Goal: Information Seeking & Learning: Learn about a topic

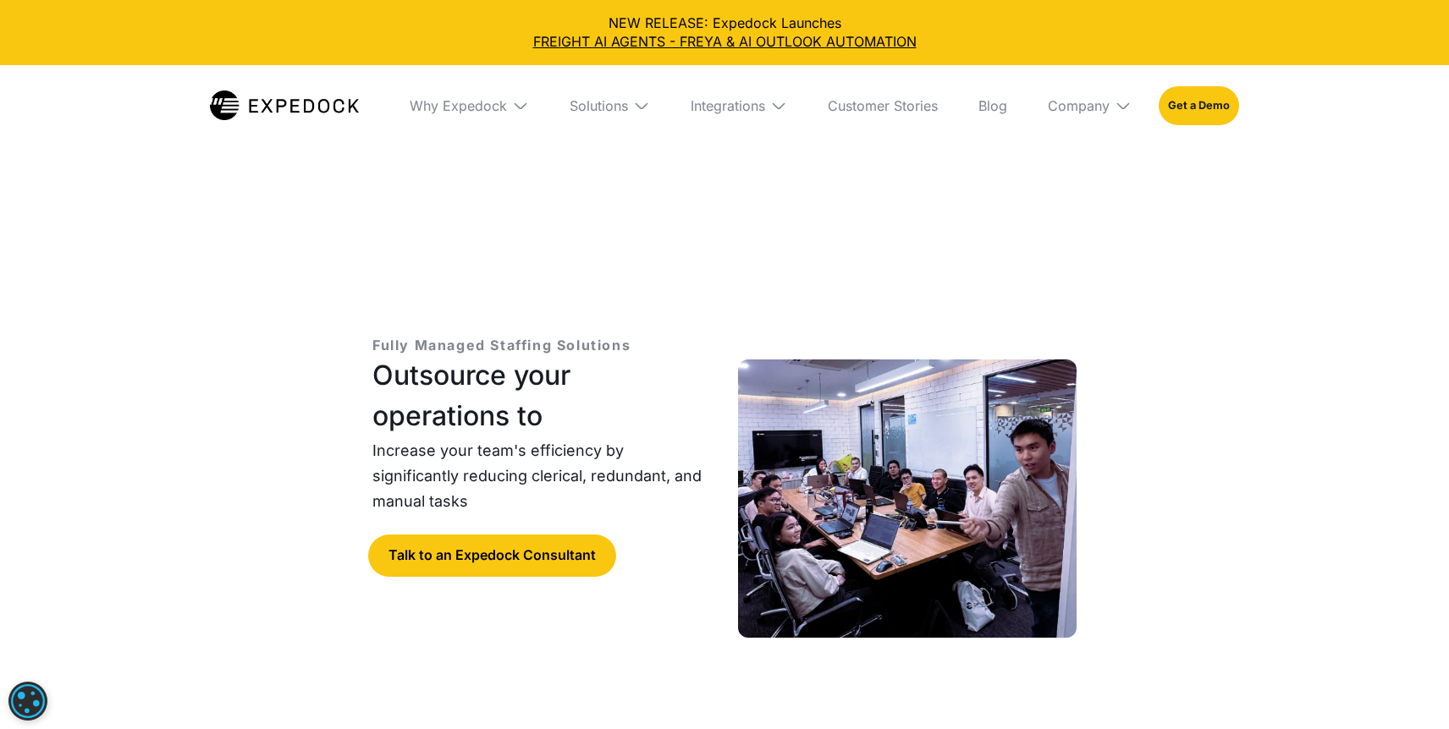
select select
click at [291, 98] on img at bounding box center [284, 106] width 149 height 30
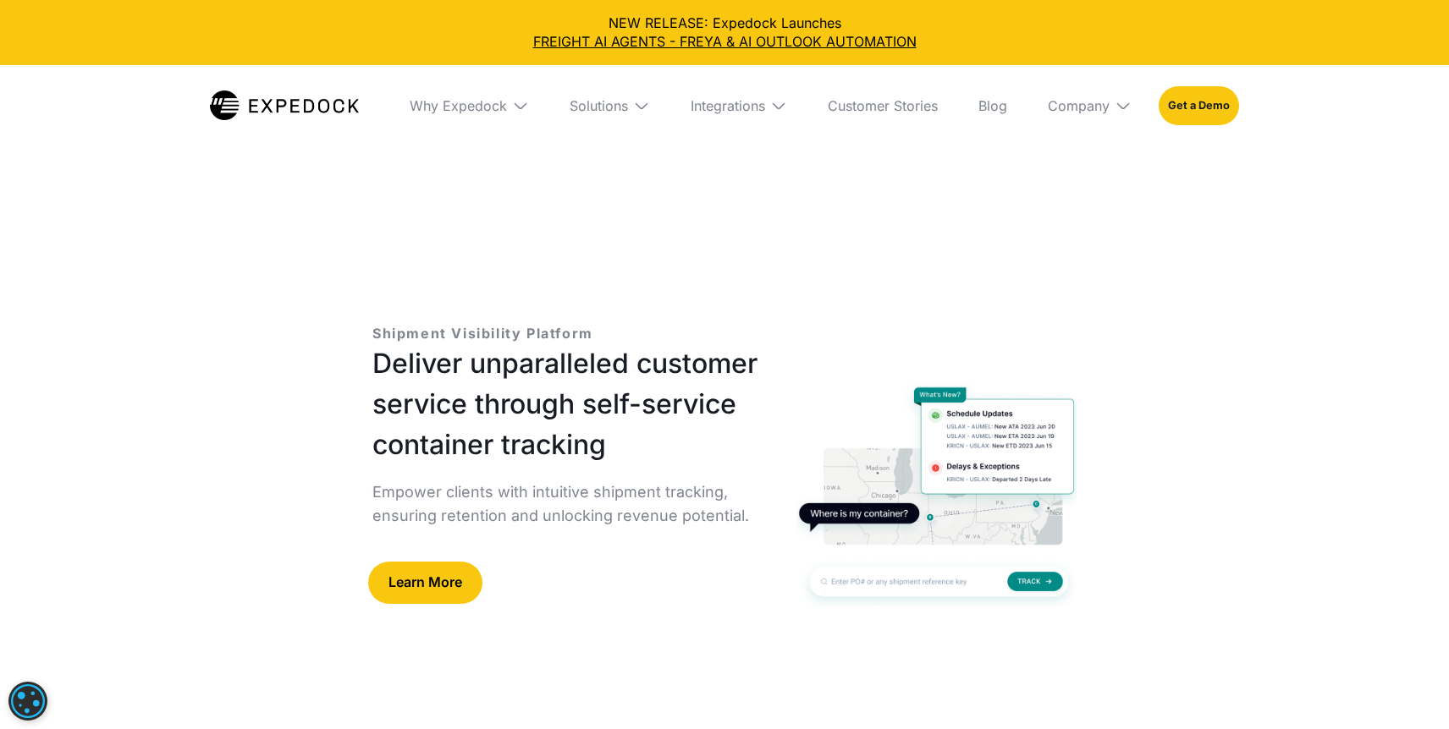
select select
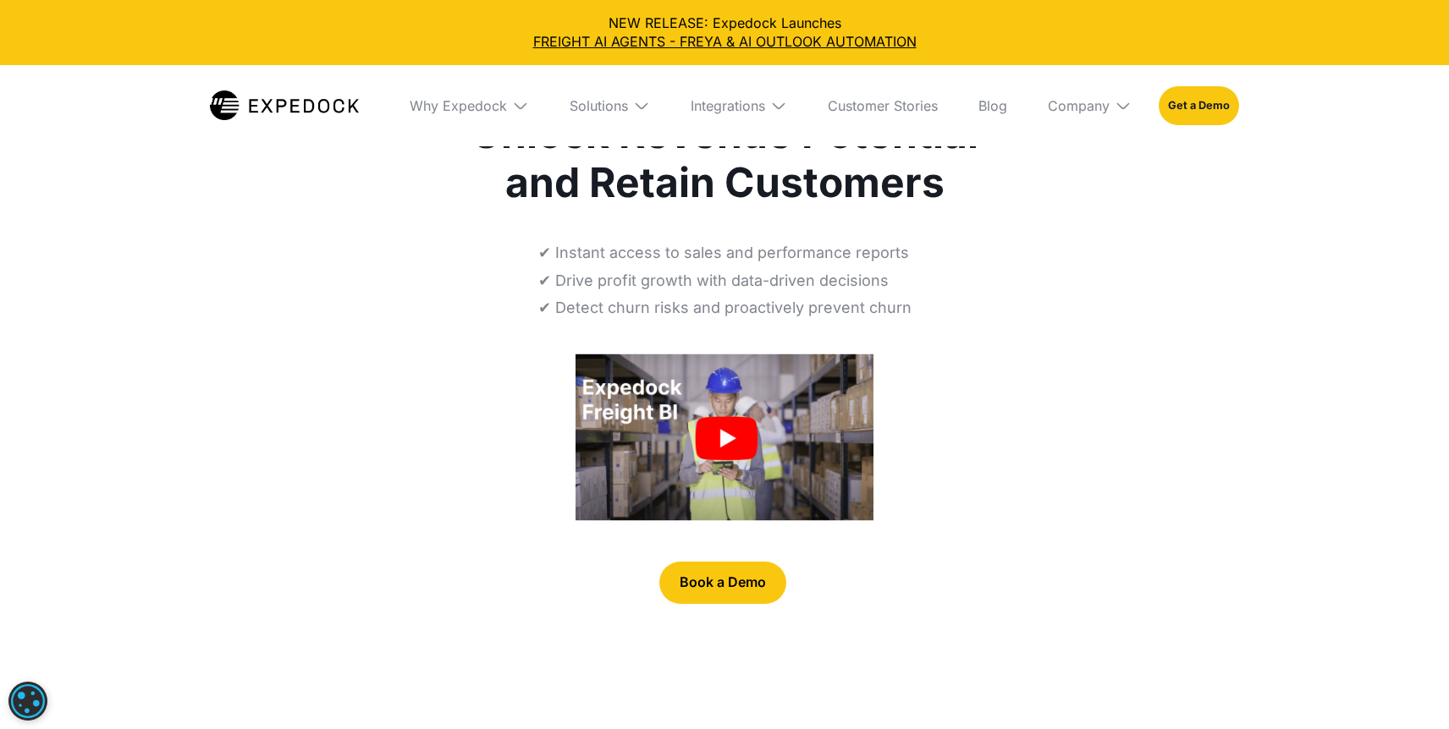
select select
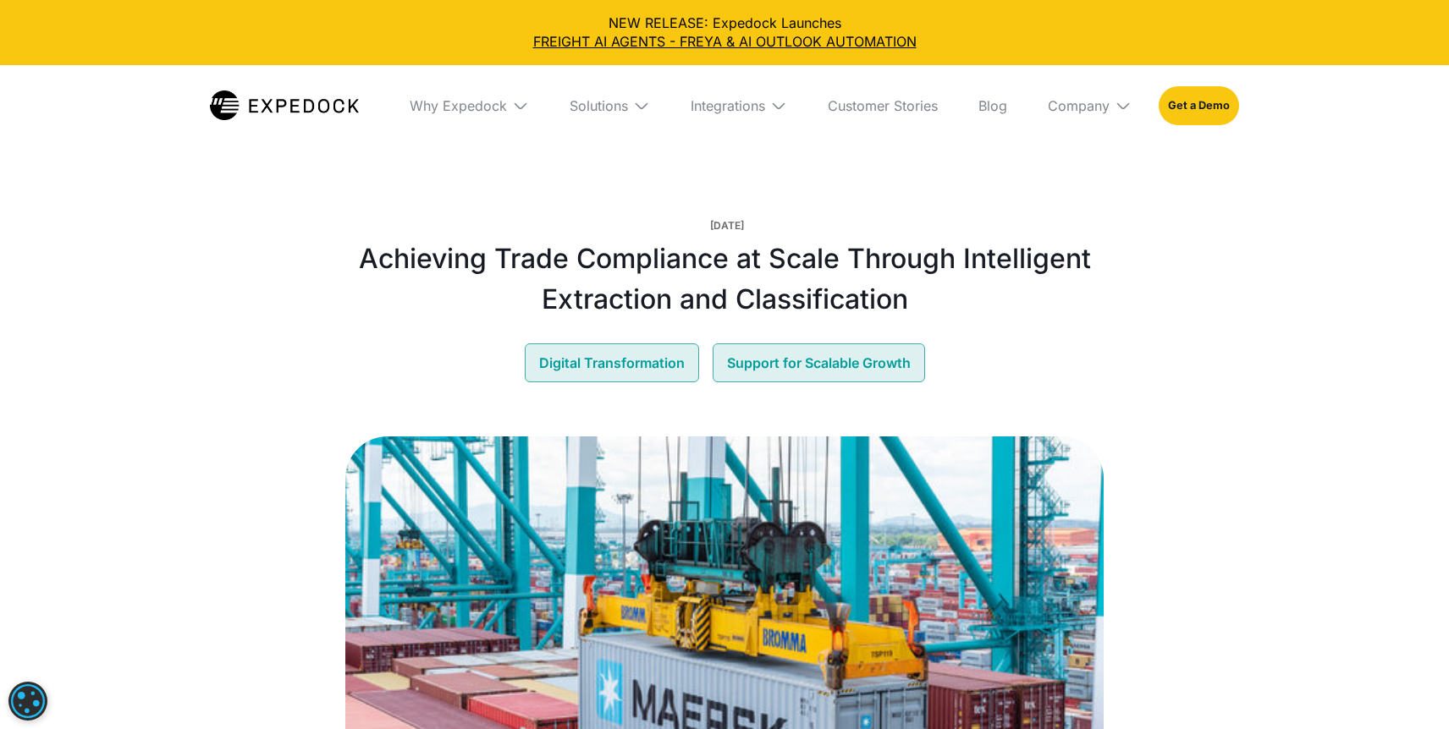
select select
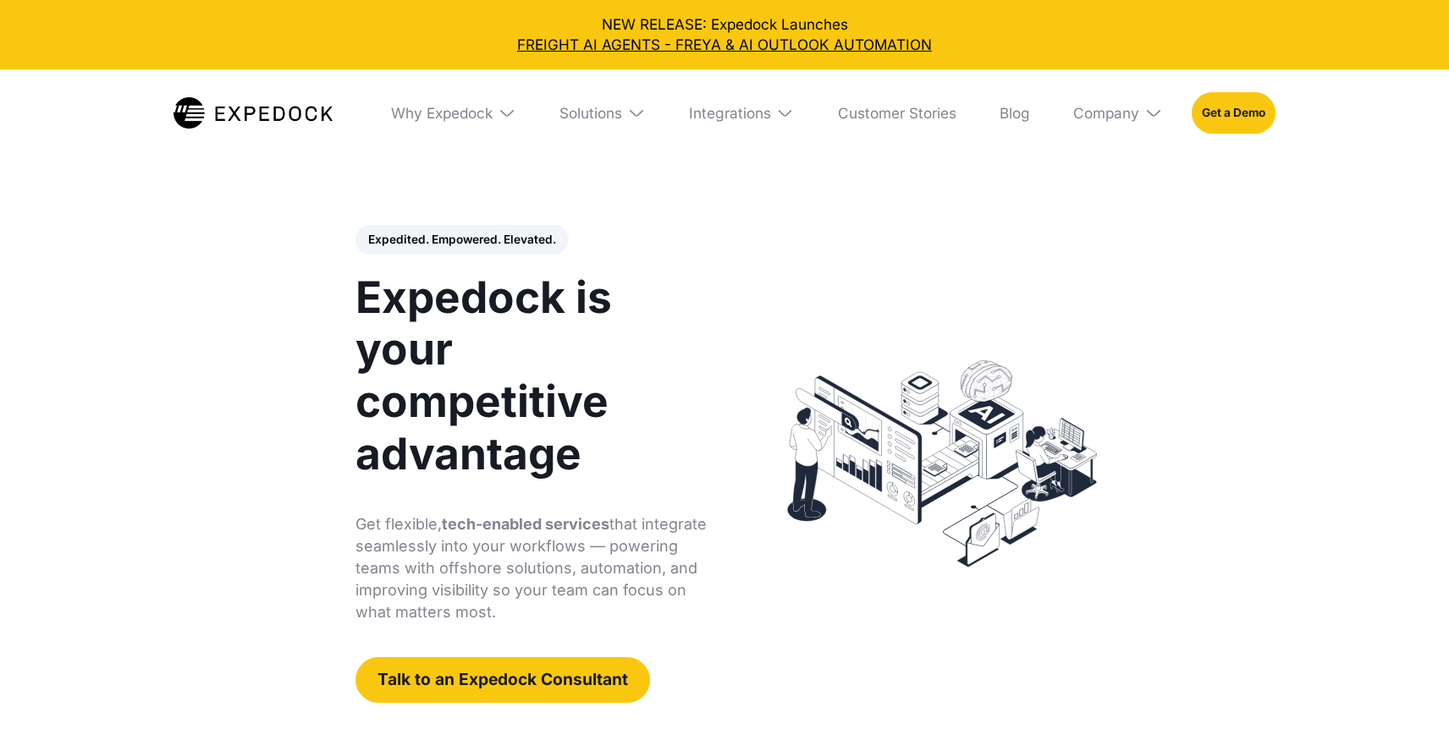
select select
